Goal: Task Accomplishment & Management: Complete application form

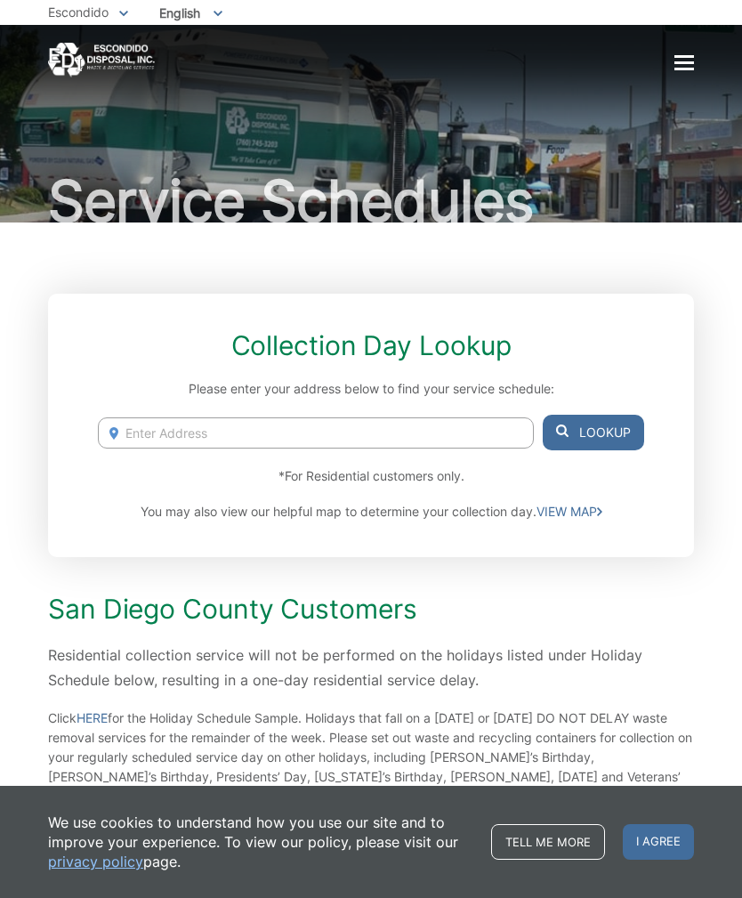
click at [317, 447] on input "Enter Address" at bounding box center [316, 432] width 436 height 31
click at [626, 433] on button "Lookup" at bounding box center [593, 433] width 101 height 36
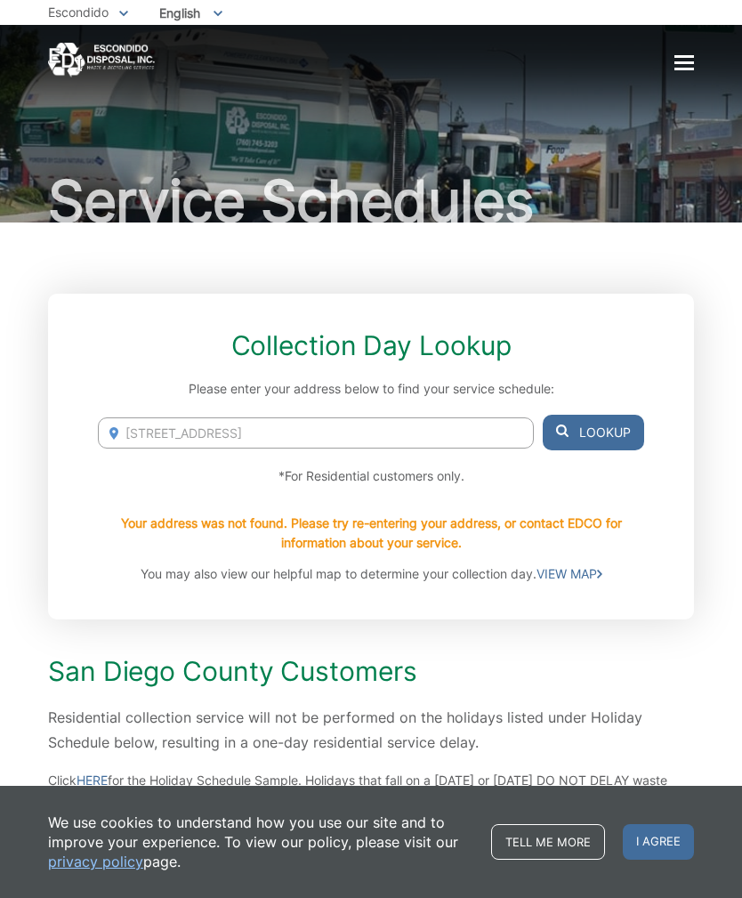
click at [639, 835] on span "I agree" at bounding box center [658, 842] width 71 height 36
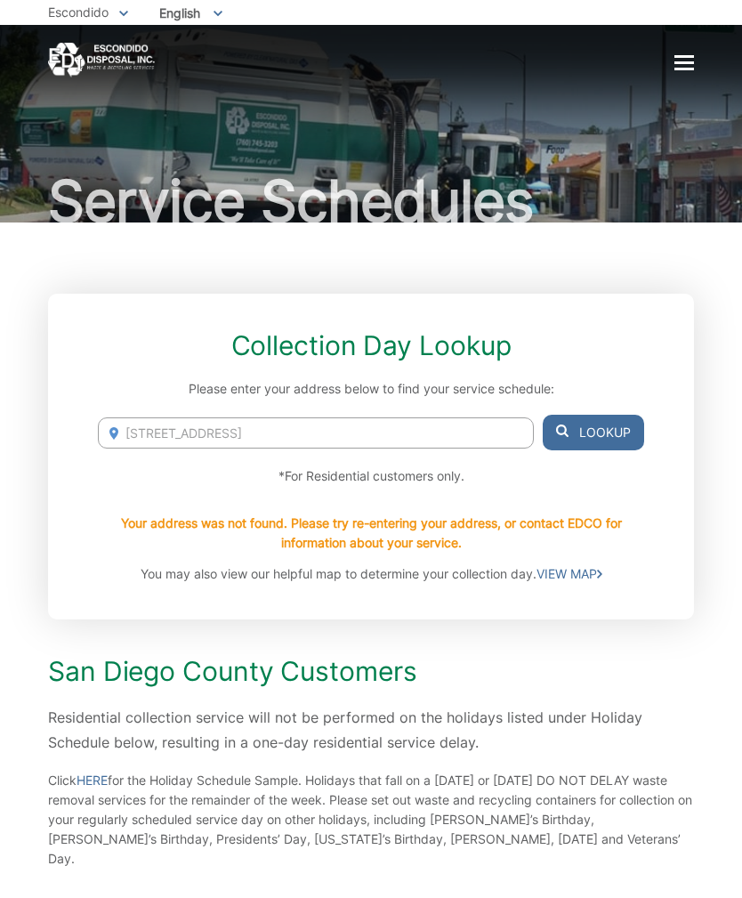
click at [492, 426] on input "1734 W Country Club Ln, Unit A" at bounding box center [316, 432] width 436 height 31
type input "1734 W Country Club Ln"
click at [616, 429] on button "Lookup" at bounding box center [593, 433] width 101 height 36
click at [602, 432] on button "Lookup" at bounding box center [593, 433] width 101 height 36
click at [599, 440] on button "Lookup" at bounding box center [593, 433] width 101 height 36
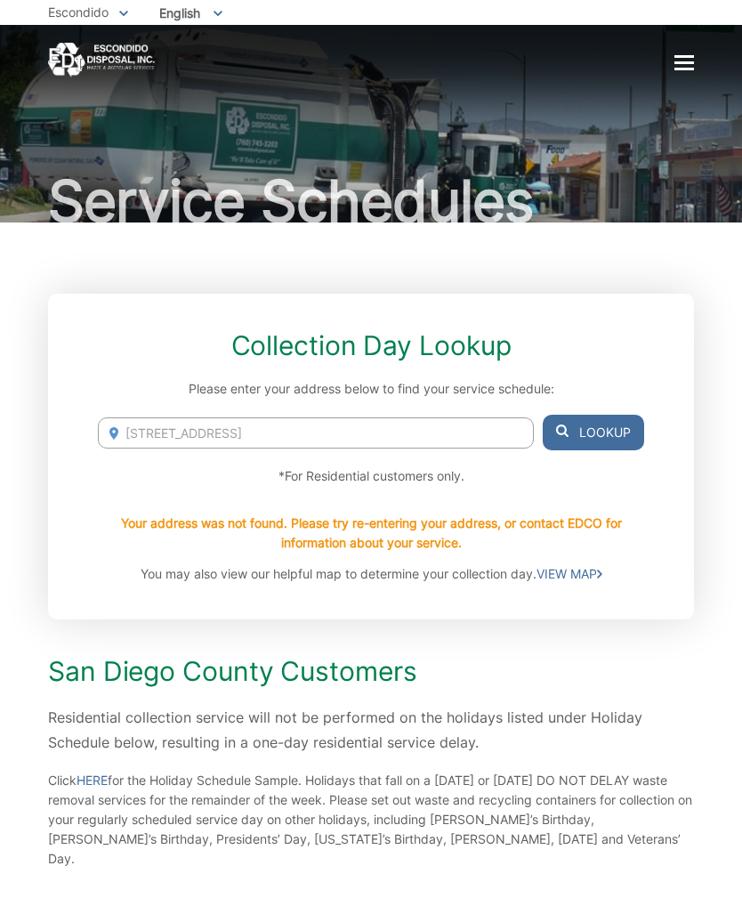
click at [603, 434] on button "Lookup" at bounding box center [593, 433] width 101 height 36
click at [605, 427] on button "Lookup" at bounding box center [593, 433] width 101 height 36
click at [623, 407] on div "Collection Day Lookup Please enter your address below to find your service sche…" at bounding box center [371, 457] width 646 height 326
click at [614, 415] on button "Lookup" at bounding box center [593, 433] width 101 height 36
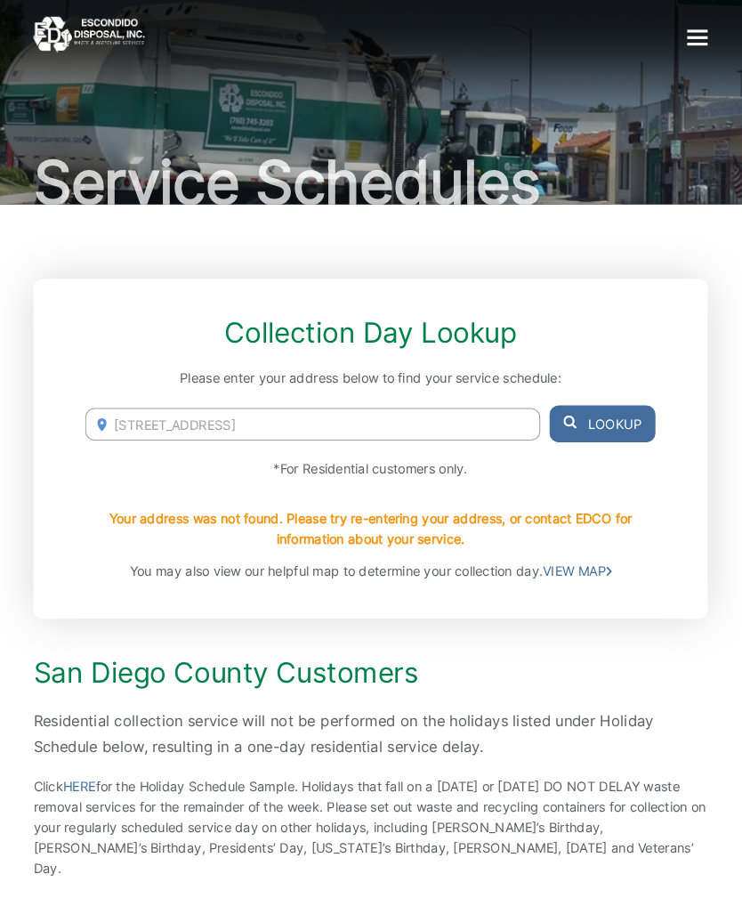
click at [581, 415] on button "Lookup" at bounding box center [593, 433] width 101 height 36
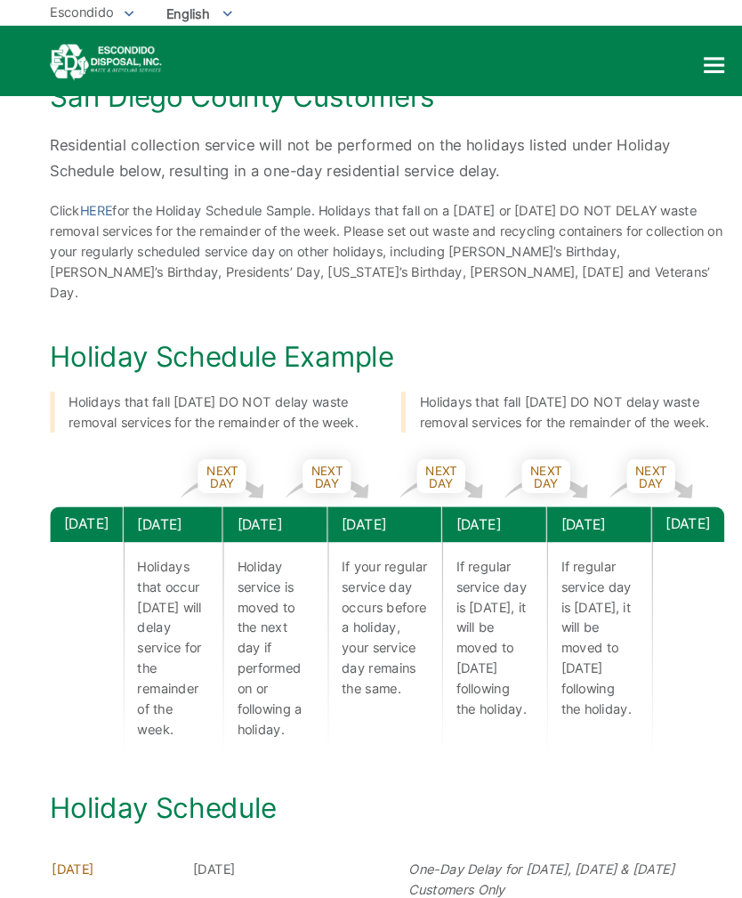
scroll to position [550, 0]
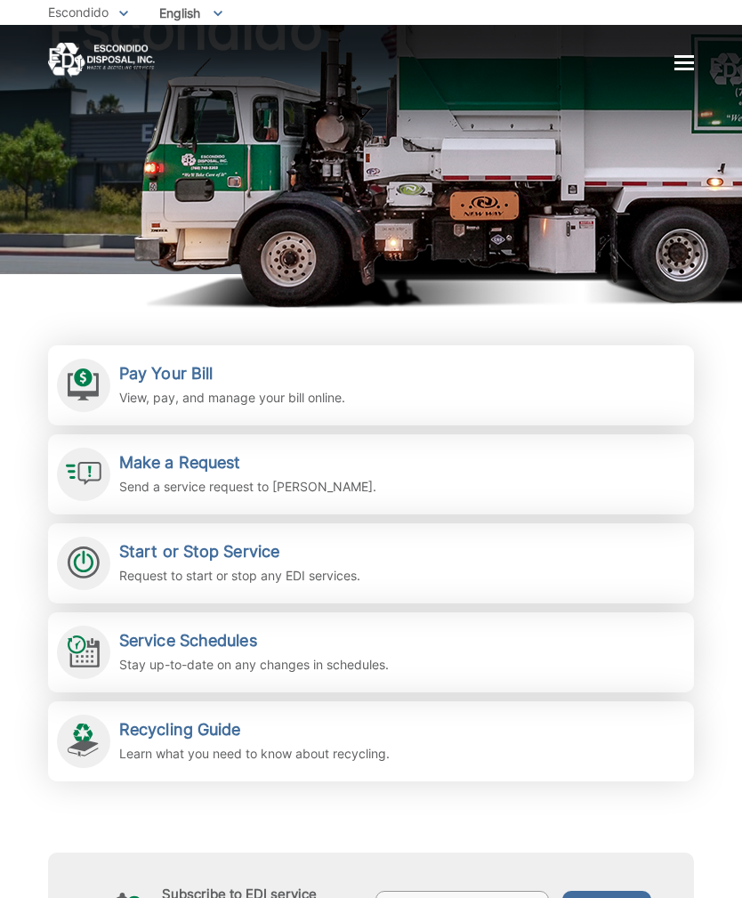
scroll to position [146, 0]
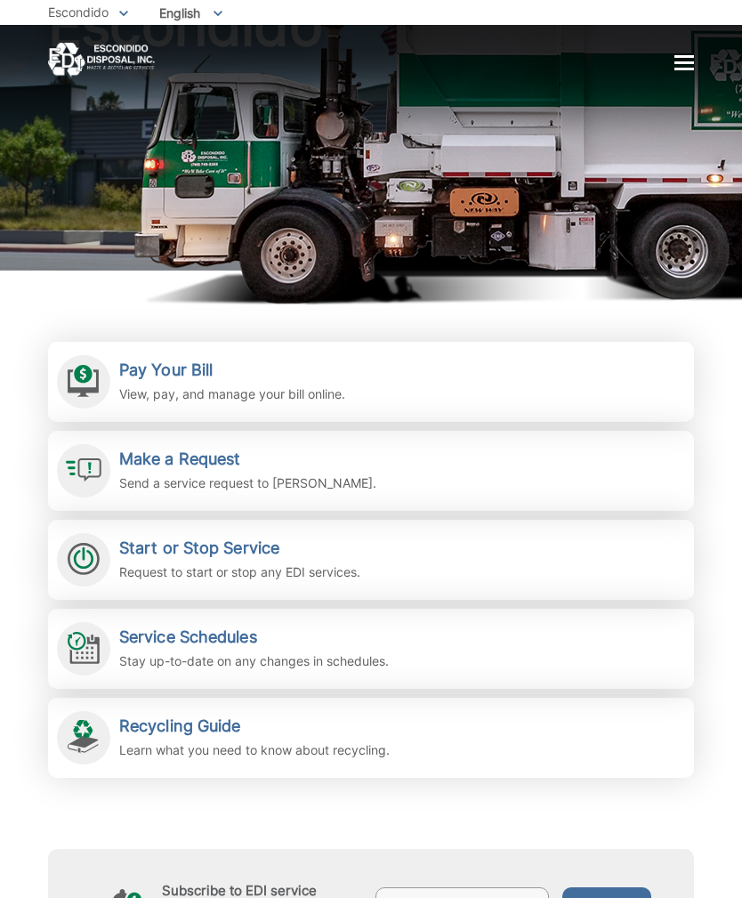
click at [547, 478] on link "Make a Request Send a service request to [PERSON_NAME]." at bounding box center [371, 471] width 646 height 80
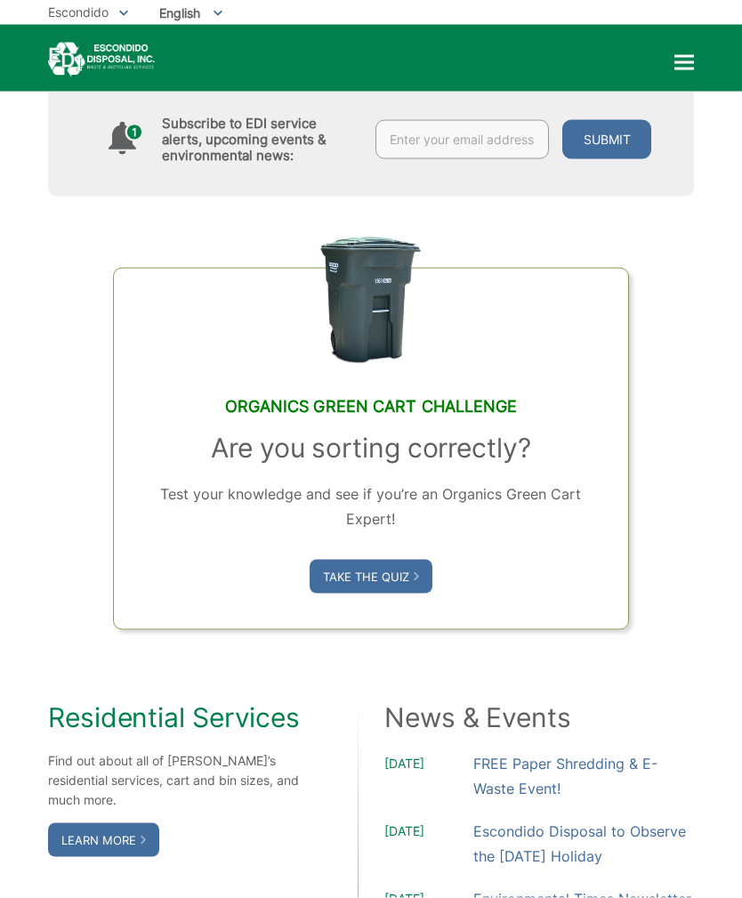
scroll to position [866, 0]
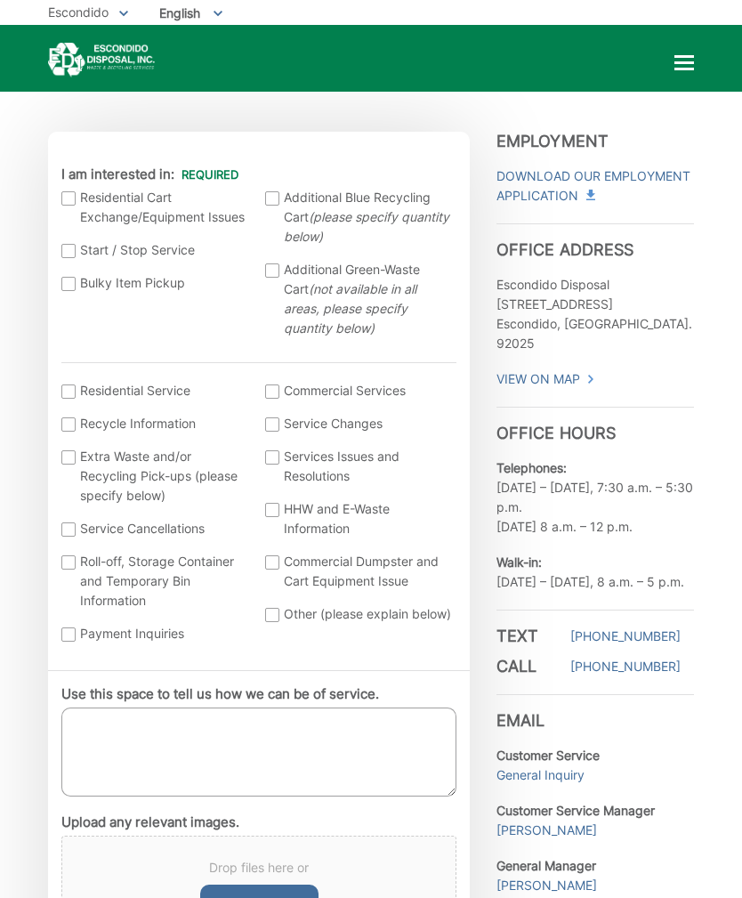
scroll to position [351, 0]
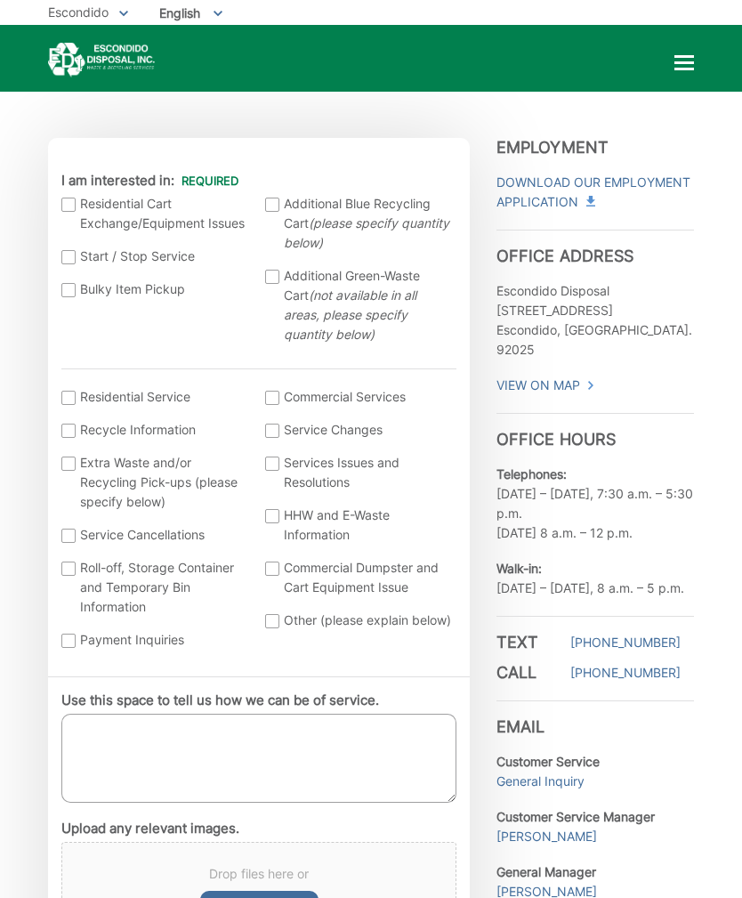
click at [79, 279] on label "Bulky Item Pickup" at bounding box center [154, 289] width 187 height 20
click at [0, 0] on input "Bulky Item Pickup" at bounding box center [0, 0] width 0 height 0
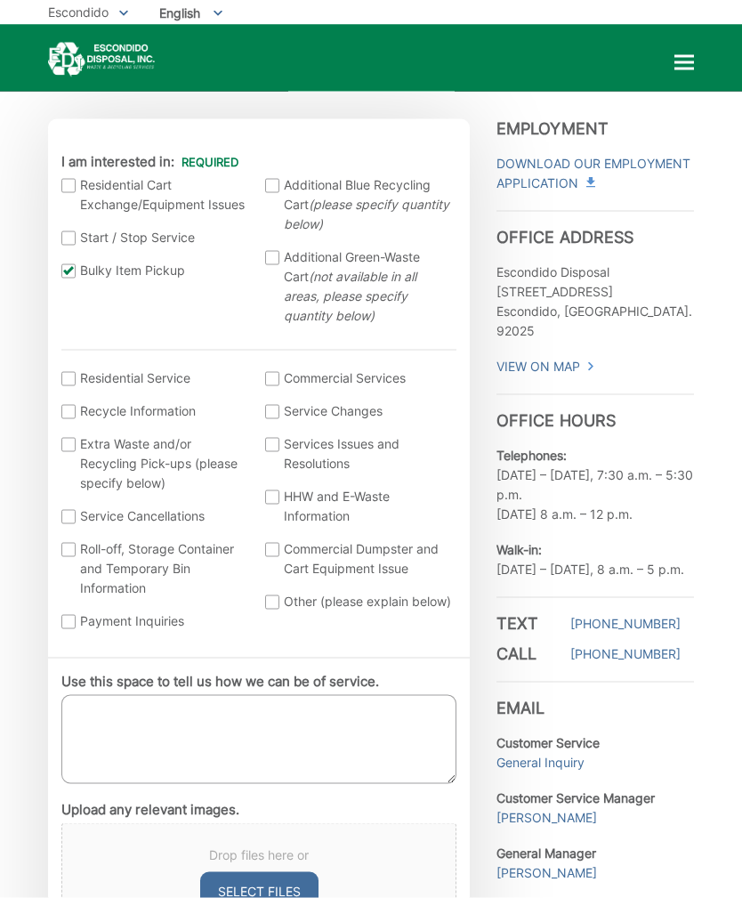
scroll to position [376, 0]
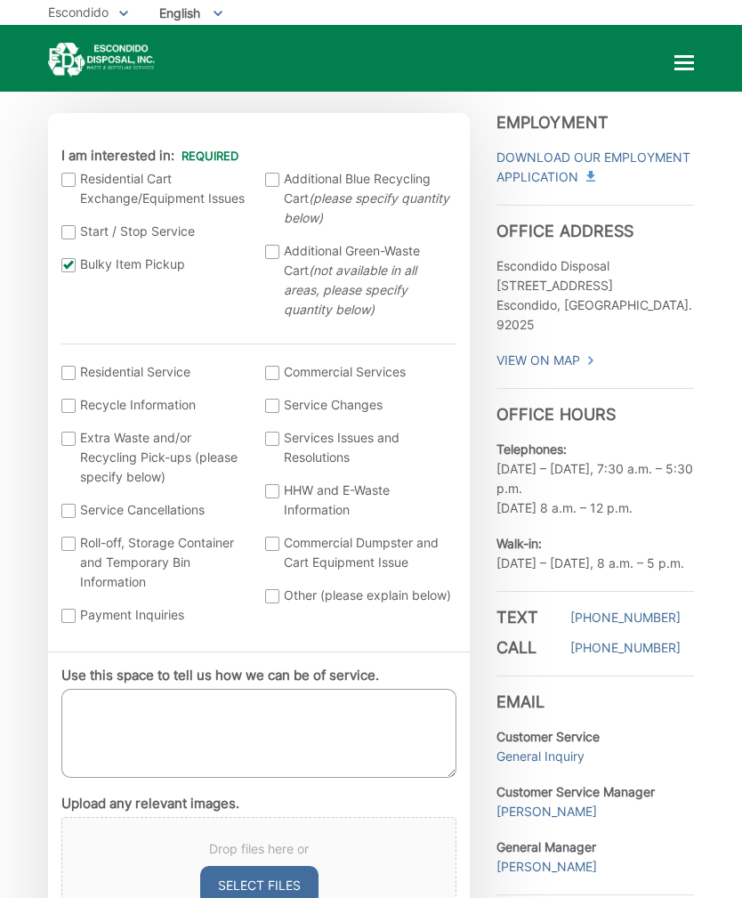
click at [78, 343] on li "I am interested in: (continued) * Residential Service Recycle Information Extra…" at bounding box center [258, 490] width 395 height 295
click at [83, 362] on label "Residential Service" at bounding box center [154, 372] width 187 height 20
click at [0, 0] on input "I am interested in: (continued) *" at bounding box center [0, 0] width 0 height 0
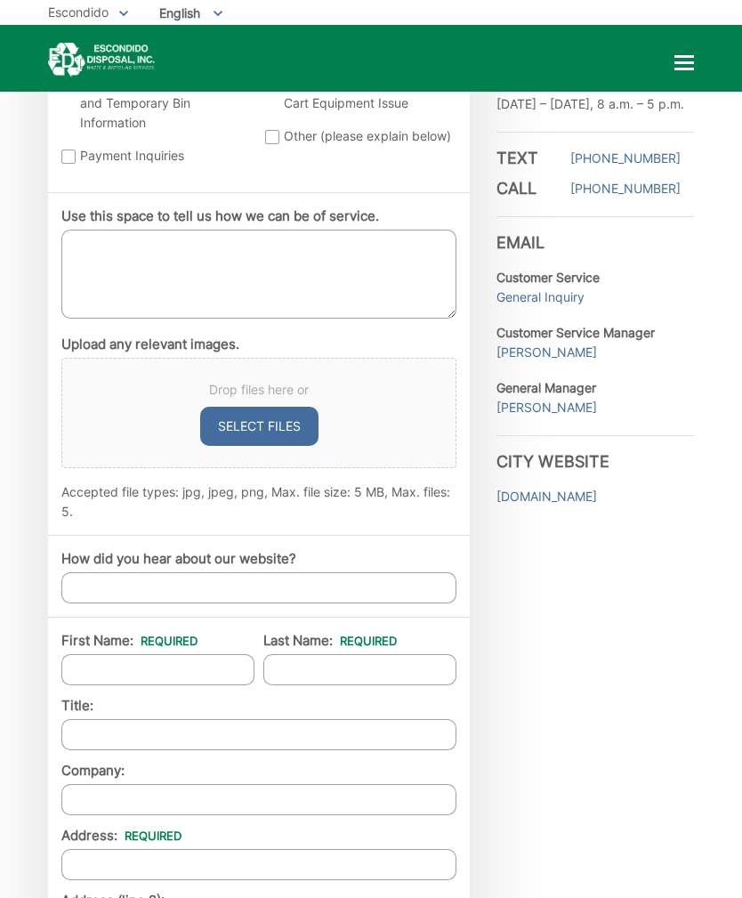
scroll to position [796, 0]
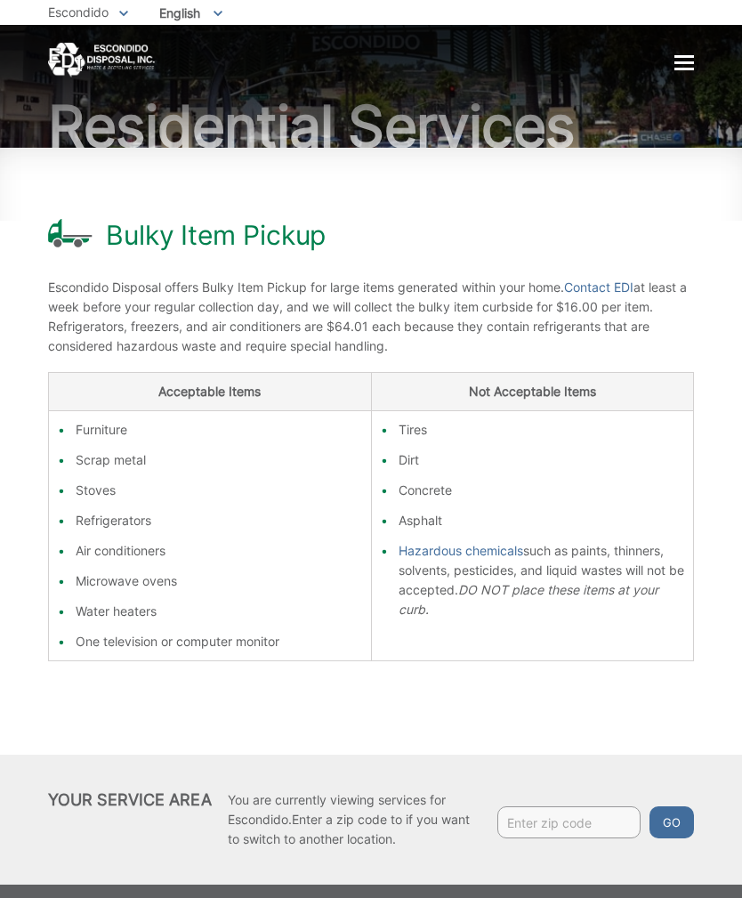
scroll to position [77, 0]
